Goal: Find specific fact: Find specific fact

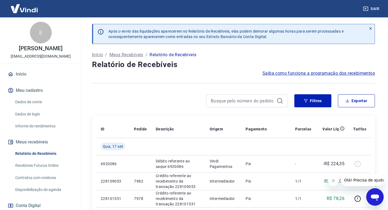
click at [335, 180] on icon "Fechar mensagem da empresa" at bounding box center [333, 181] width 4 height 4
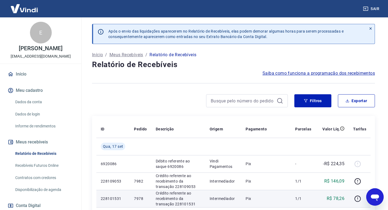
scroll to position [27, 0]
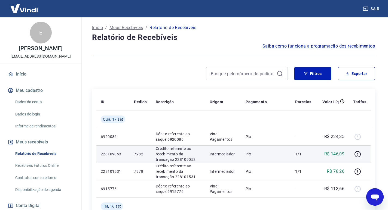
click at [138, 155] on p "7982" at bounding box center [140, 154] width 13 height 5
copy p "7982"
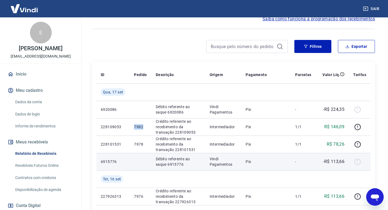
scroll to position [82, 0]
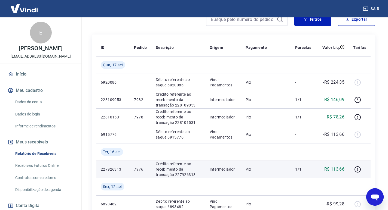
click at [138, 170] on p "7976" at bounding box center [140, 169] width 13 height 5
copy p "7976"
click at [334, 171] on p "R$ 113,66" at bounding box center [334, 169] width 20 height 7
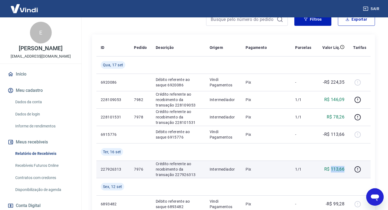
copy p "113,66"
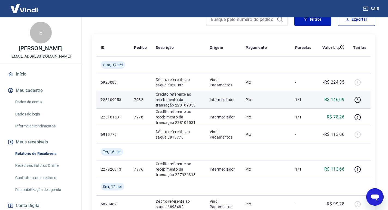
click at [138, 97] on p "7982" at bounding box center [140, 99] width 13 height 5
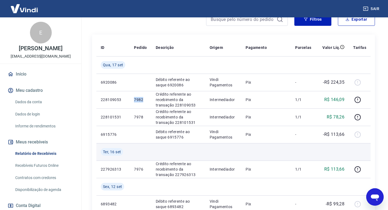
copy p "7982"
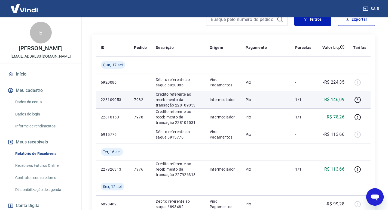
click at [335, 98] on p "R$ 146,09" at bounding box center [334, 100] width 20 height 7
copy p "146,09"
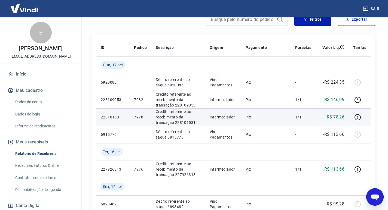
click at [137, 117] on p "7978" at bounding box center [140, 117] width 13 height 5
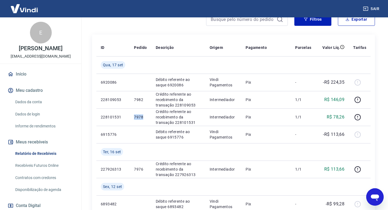
copy p "7978"
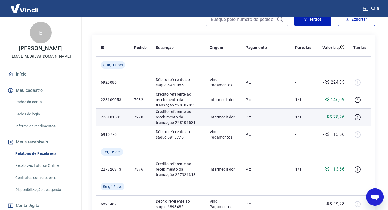
click at [336, 115] on p "R$ 78,26" at bounding box center [336, 117] width 18 height 7
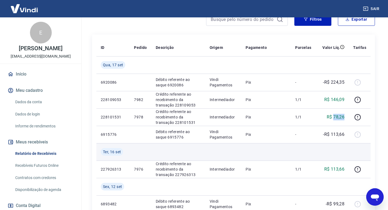
copy p "78,26"
